Goal: Download file/media

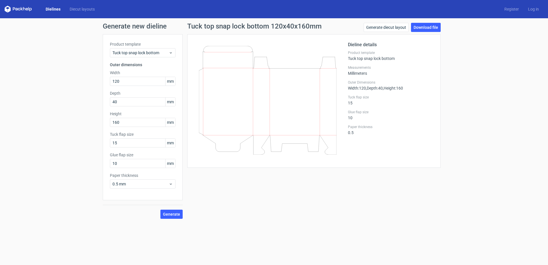
click at [51, 9] on link "Dielines" at bounding box center [53, 9] width 24 height 6
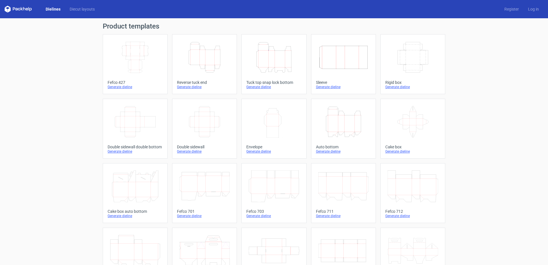
click at [125, 64] on icon "Width Depth Height" at bounding box center [135, 57] width 50 height 32
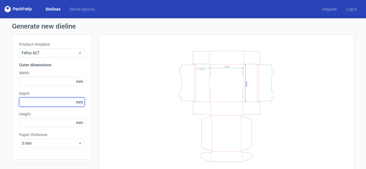
click at [60, 105] on input "text" at bounding box center [52, 101] width 66 height 9
type input "40"
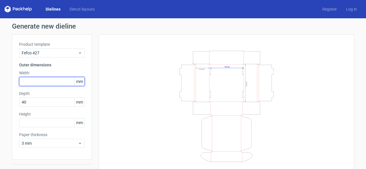
click at [46, 82] on input "text" at bounding box center [52, 81] width 66 height 9
type input "120"
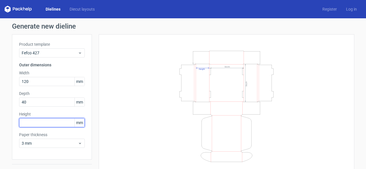
click at [51, 121] on input "text" at bounding box center [52, 122] width 66 height 9
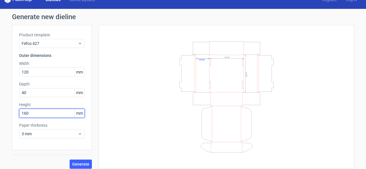
scroll to position [14, 0]
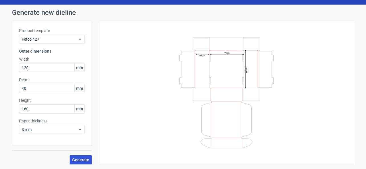
click at [77, 160] on span "Generate" at bounding box center [80, 159] width 17 height 4
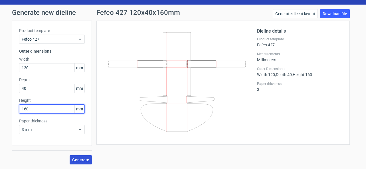
drag, startPoint x: 29, startPoint y: 111, endPoint x: 16, endPoint y: 110, distance: 13.2
click at [16, 110] on div "Product template Fefco 427 Outer dimensions Width 120 mm Depth 40 mm Height 160…" at bounding box center [52, 83] width 80 height 125
type input "40"
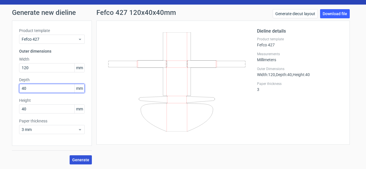
drag, startPoint x: 29, startPoint y: 88, endPoint x: 9, endPoint y: 86, distance: 19.6
click at [9, 86] on div "Generate new dieline Product template Fefco 427 Outer dimensions Width 120 mm D…" at bounding box center [183, 87] width 366 height 164
type input "160"
click at [78, 159] on span "Generate" at bounding box center [80, 159] width 17 height 4
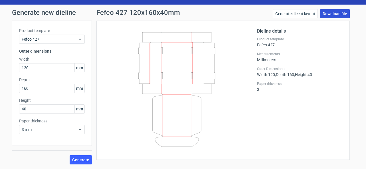
click at [331, 13] on link "Download file" at bounding box center [335, 13] width 30 height 9
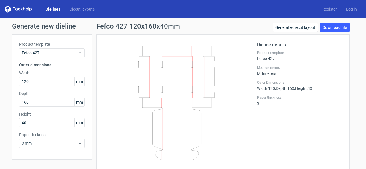
click at [54, 6] on div "Dielines Diecut layouts" at bounding box center [52, 9] width 95 height 7
click at [54, 7] on link "Dielines" at bounding box center [53, 9] width 24 height 6
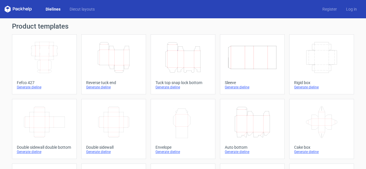
click at [170, 51] on icon "Height Depth Width" at bounding box center [183, 57] width 50 height 32
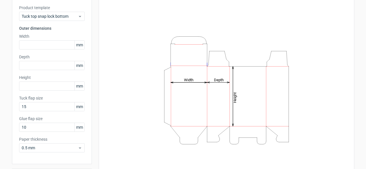
scroll to position [26, 0]
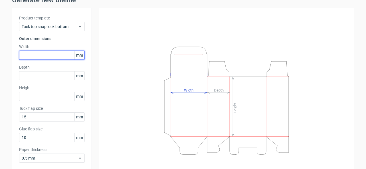
click at [52, 58] on input "text" at bounding box center [52, 54] width 66 height 9
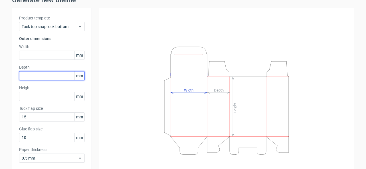
click at [43, 79] on input "text" at bounding box center [52, 75] width 66 height 9
type input "71"
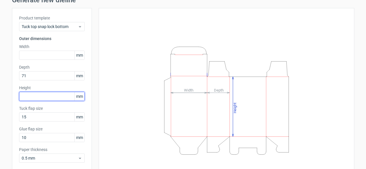
click at [56, 98] on input "text" at bounding box center [52, 96] width 66 height 9
type input "221"
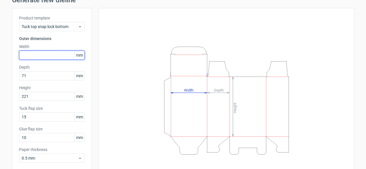
click at [60, 57] on input "text" at bounding box center [52, 54] width 66 height 9
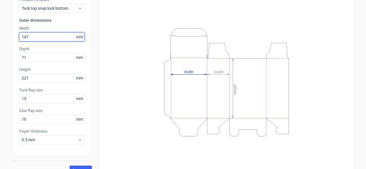
scroll to position [55, 0]
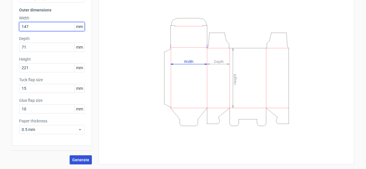
type input "147"
click at [81, 161] on span "Generate" at bounding box center [80, 159] width 17 height 4
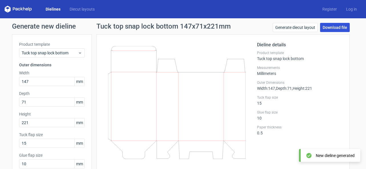
click at [341, 26] on link "Download file" at bounding box center [335, 27] width 30 height 9
